Goal: Entertainment & Leisure: Consume media (video, audio)

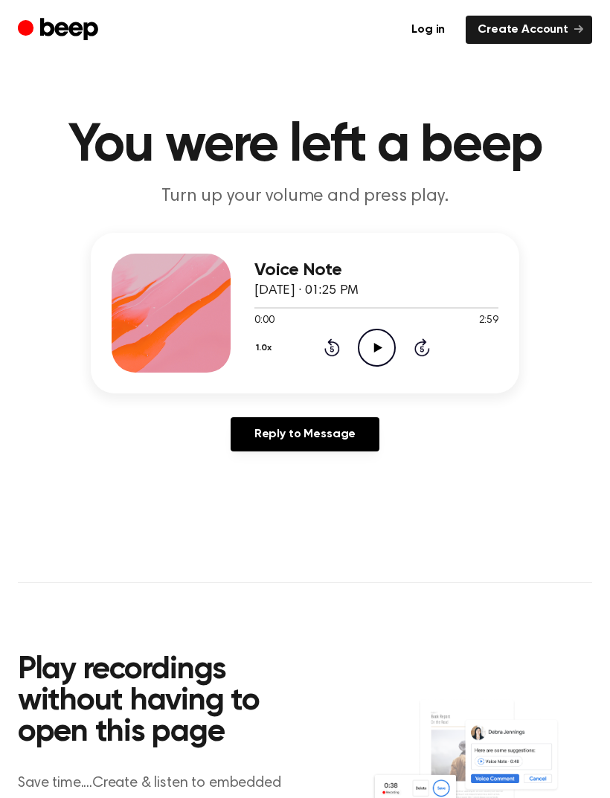
click at [370, 340] on icon "Play Audio" at bounding box center [377, 348] width 38 height 38
click at [268, 347] on button "1.0x" at bounding box center [265, 347] width 23 height 25
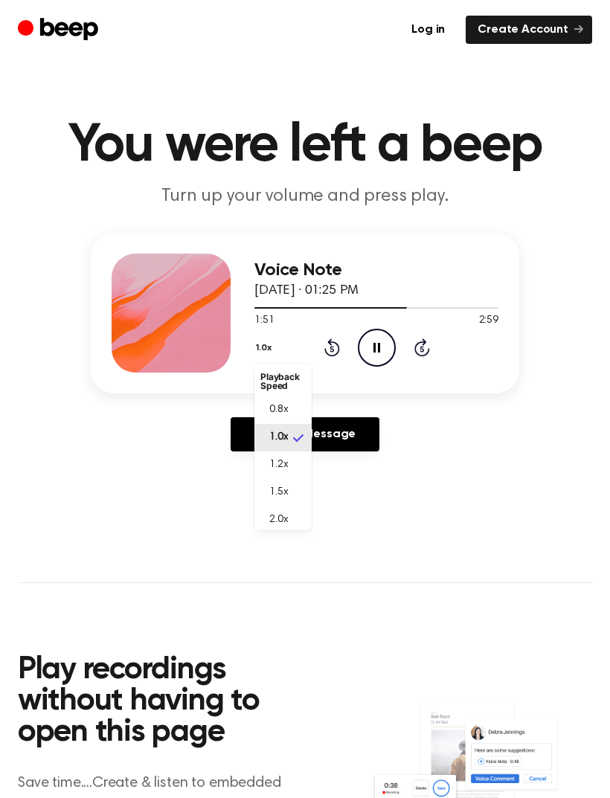
click at [298, 456] on li "1.2x" at bounding box center [282, 465] width 57 height 28
click at [393, 350] on icon "Play Audio" at bounding box center [377, 348] width 38 height 38
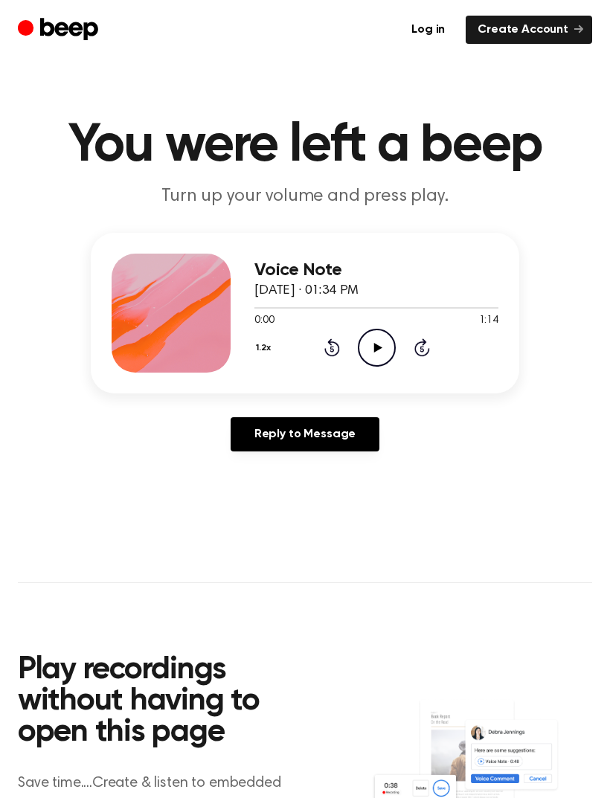
click at [303, 8] on div "Log in Create Account" at bounding box center [305, 29] width 574 height 59
click at [384, 361] on icon "Play Audio" at bounding box center [377, 348] width 38 height 38
click at [376, 347] on icon at bounding box center [377, 348] width 8 height 10
click at [22, 1] on div "Log in Create Account" at bounding box center [305, 29] width 574 height 59
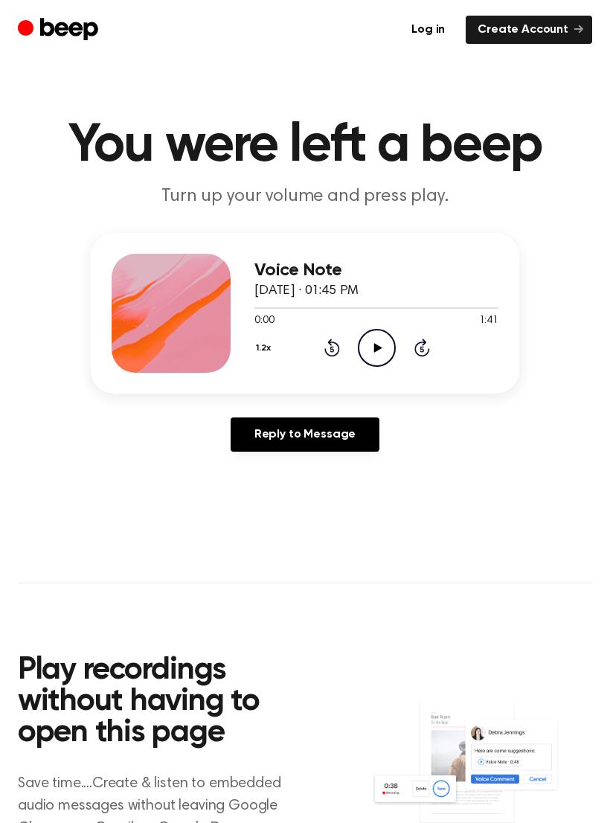
click at [367, 336] on icon "Play Audio" at bounding box center [377, 348] width 38 height 38
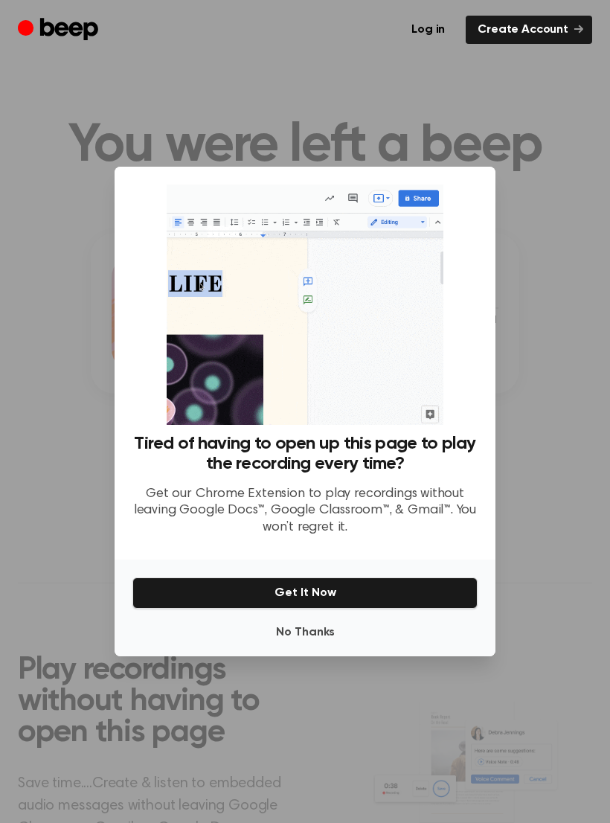
click at [253, 647] on button "No Thanks" at bounding box center [304, 632] width 345 height 30
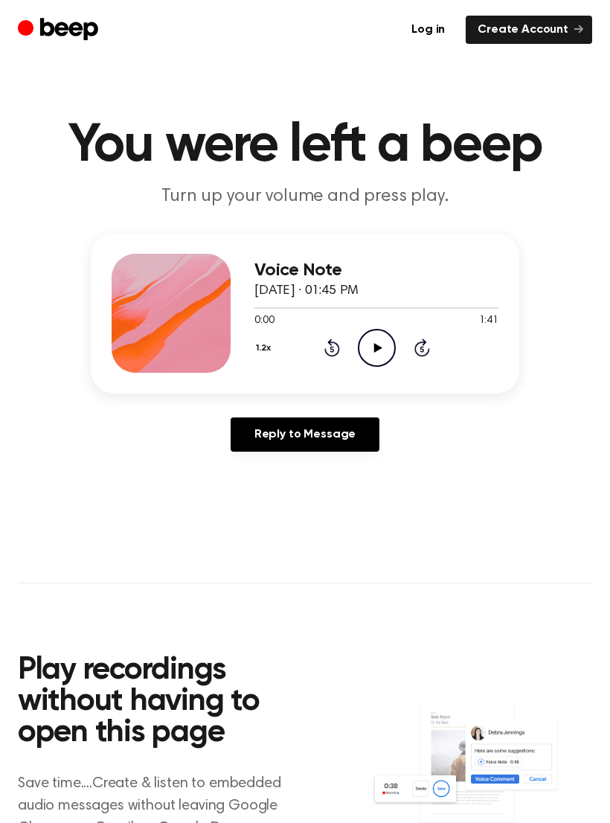
click at [382, 349] on icon "Play Audio" at bounding box center [377, 348] width 38 height 38
click at [300, 421] on link "Reply to Message" at bounding box center [305, 434] width 149 height 34
click at [373, 335] on icon "Play Audio" at bounding box center [377, 348] width 38 height 38
click at [375, 341] on icon "Play Audio" at bounding box center [377, 348] width 38 height 38
click at [564, 797] on img at bounding box center [481, 772] width 221 height 147
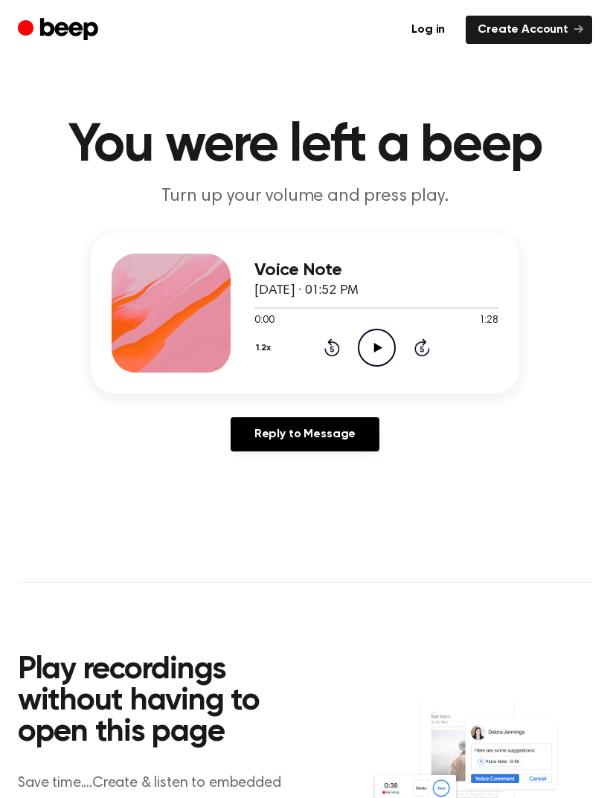
click at [29, 2] on div "Log in Create Account" at bounding box center [305, 29] width 574 height 59
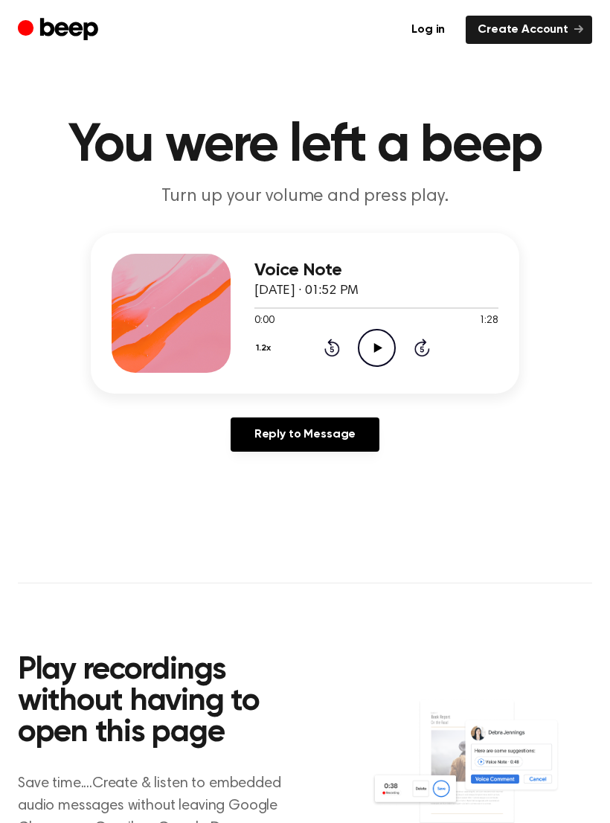
click at [369, 343] on icon "Play Audio" at bounding box center [377, 348] width 38 height 38
click at [340, 345] on div "1.2x Rewind 5 seconds Pause Audio Skip 5 seconds" at bounding box center [376, 348] width 244 height 38
click at [341, 343] on div "1.2x Rewind 5 seconds Pause Audio Skip 5 seconds" at bounding box center [376, 348] width 244 height 38
click at [332, 342] on icon at bounding box center [332, 347] width 16 height 18
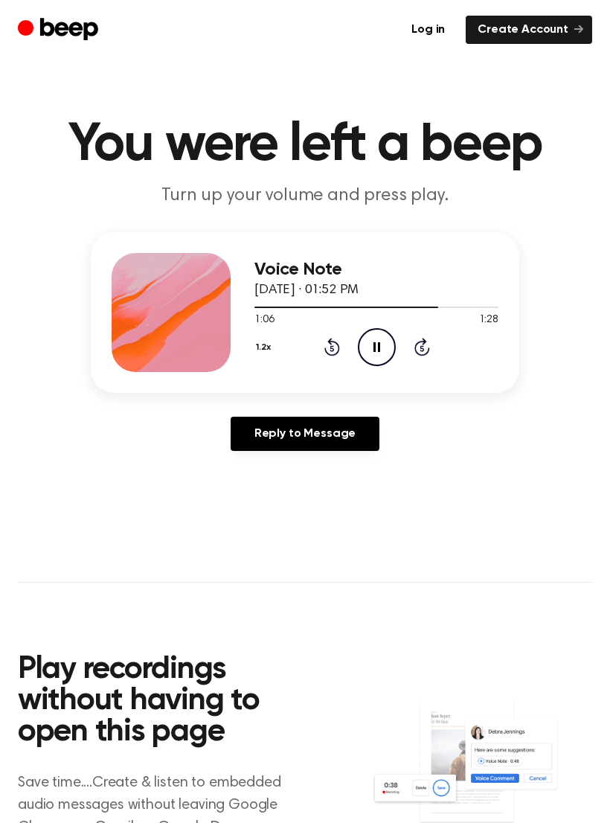
scroll to position [1, 0]
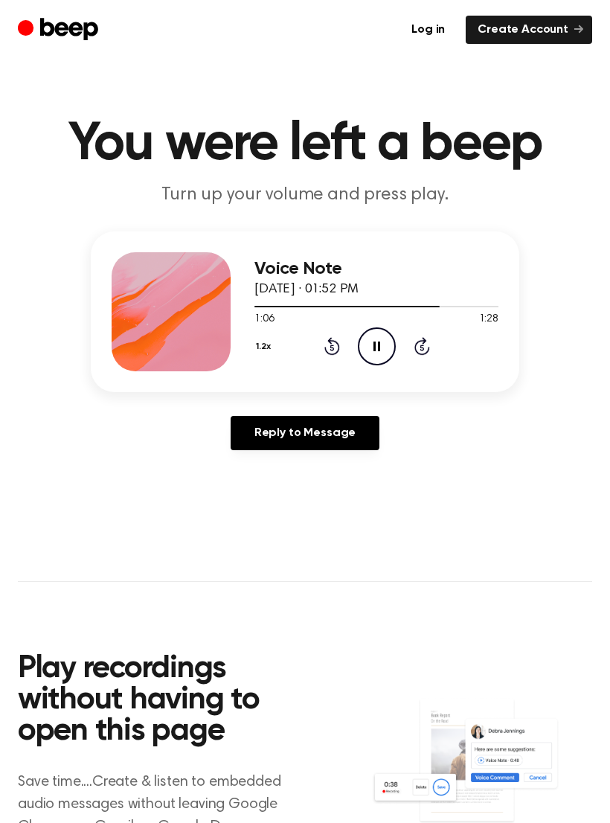
click at [332, 349] on icon "Rewind 5 seconds" at bounding box center [332, 345] width 16 height 19
click at [335, 347] on icon "Rewind 5 seconds" at bounding box center [332, 345] width 16 height 19
click at [331, 345] on icon at bounding box center [331, 348] width 4 height 6
click at [339, 344] on icon "Rewind 5 seconds" at bounding box center [332, 345] width 16 height 19
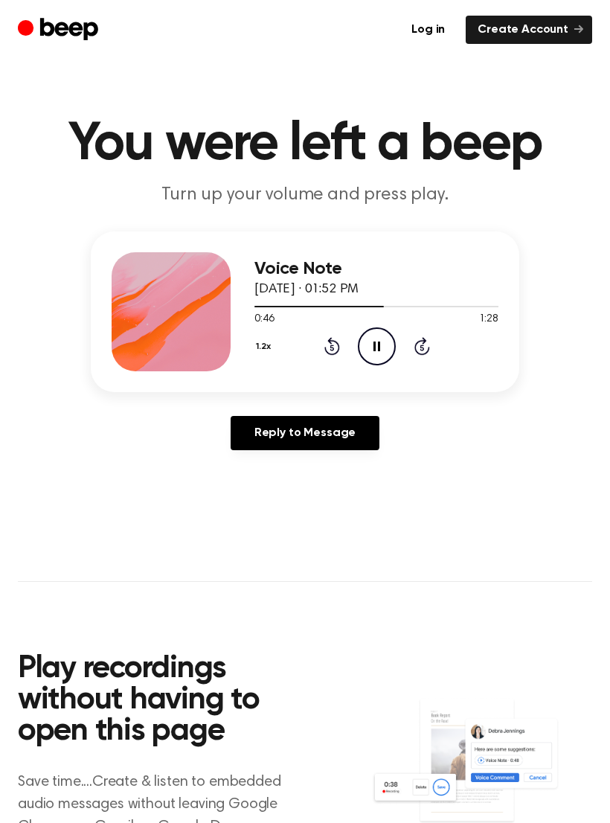
click at [324, 341] on icon "Rewind 5 seconds" at bounding box center [332, 345] width 16 height 19
click at [332, 344] on icon "Rewind 5 seconds" at bounding box center [332, 345] width 16 height 19
